Goal: Navigation & Orientation: Understand site structure

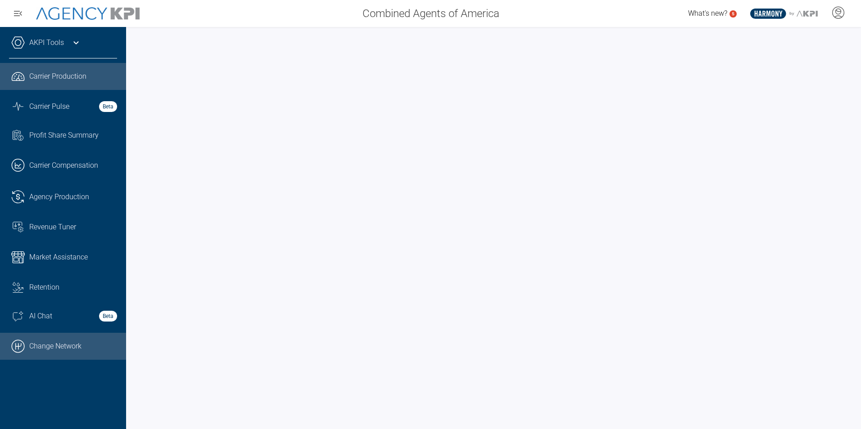
drag, startPoint x: 42, startPoint y: 352, endPoint x: 51, endPoint y: 342, distance: 13.4
click at [42, 352] on link ".cls-1{fill:none;stroke:#000;stroke-linecap:round;stroke-linejoin:round;stroke-…" at bounding box center [63, 346] width 126 height 27
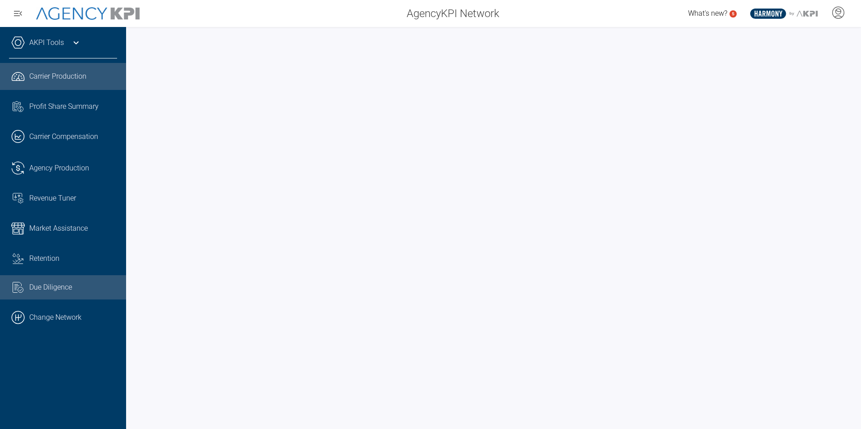
click at [42, 296] on link "Common File Text Check Streamline Icon: https://streamlinehq.com Due Diligence" at bounding box center [63, 287] width 126 height 24
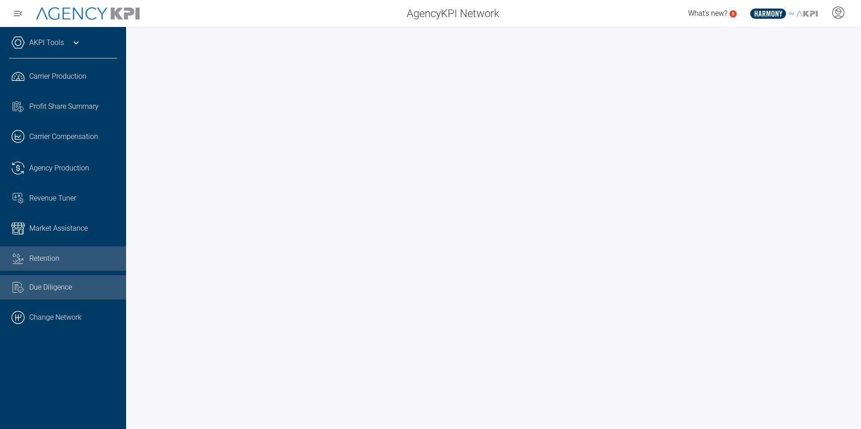
click at [40, 261] on div "Retention" at bounding box center [73, 258] width 88 height 11
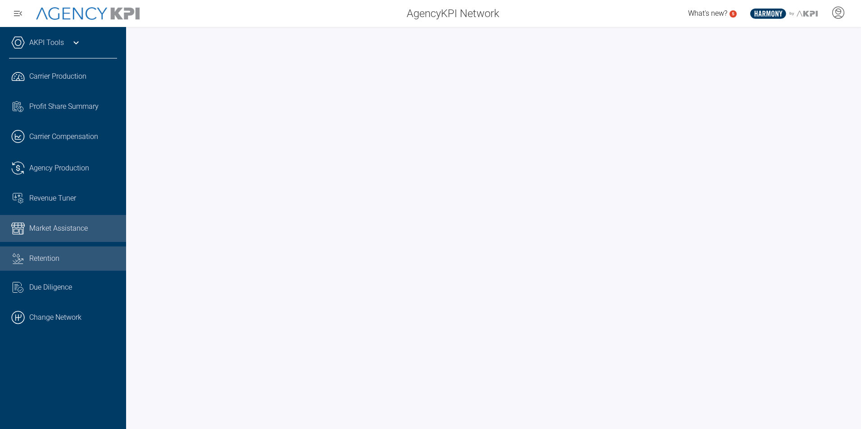
click at [39, 228] on span "Market Assistance" at bounding box center [58, 228] width 59 height 11
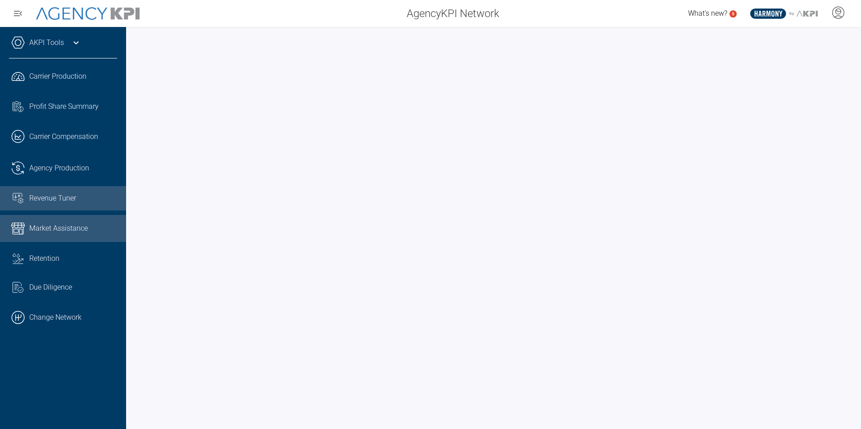
click at [45, 210] on link "Revenue Tuner" at bounding box center [63, 198] width 126 height 24
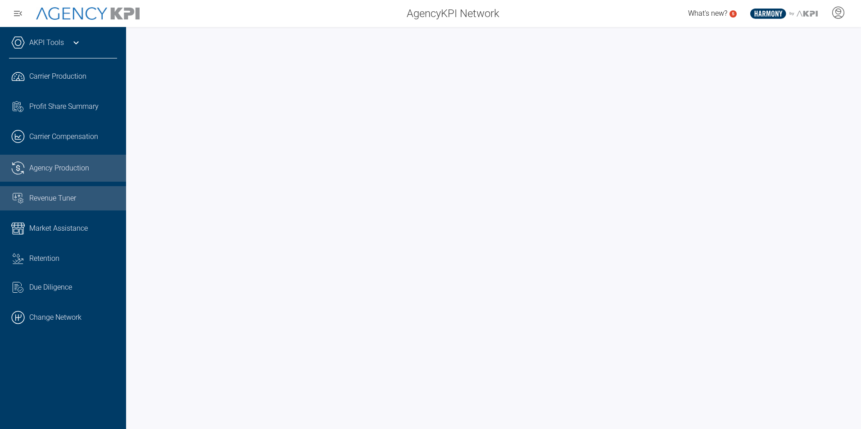
click at [53, 170] on link ".cls-1{fill:none;stroke:#221f20;stroke-linecap:round;stroke-linejoin:round;stro…" at bounding box center [63, 168] width 126 height 27
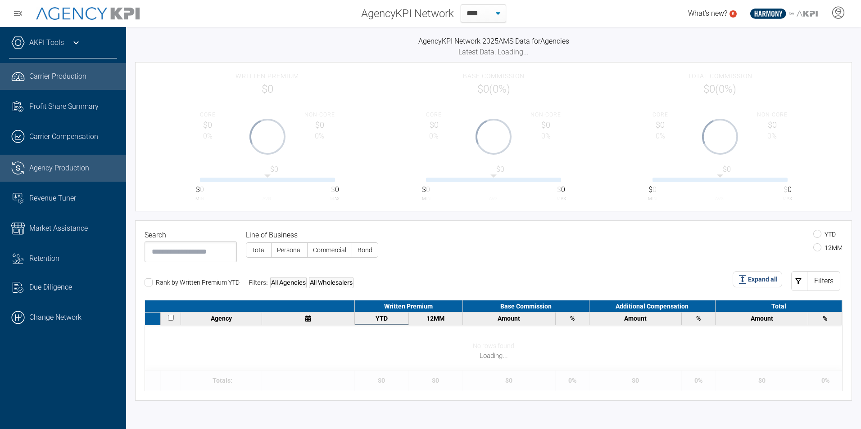
click at [53, 79] on span "Carrier Production" at bounding box center [57, 76] width 57 height 11
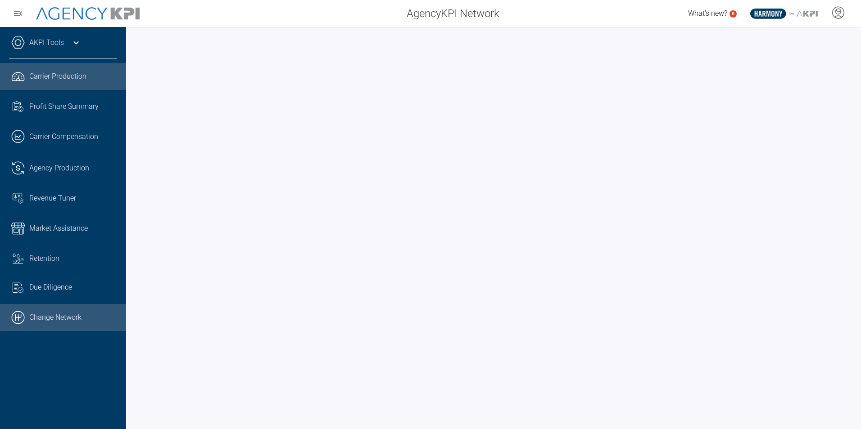
click at [76, 317] on link ".cls-1{fill:none;stroke:#000;stroke-linecap:round;stroke-linejoin:round;stroke-…" at bounding box center [63, 317] width 126 height 27
